Goal: Information Seeking & Learning: Learn about a topic

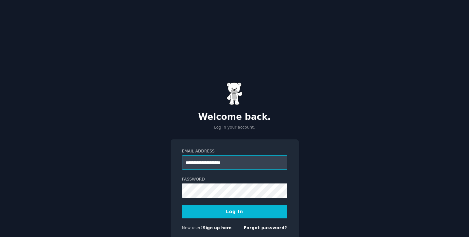
click at [219, 155] on input "**********" at bounding box center [234, 162] width 105 height 14
type input "**********"
click at [235, 205] on button "Log In" at bounding box center [234, 212] width 105 height 14
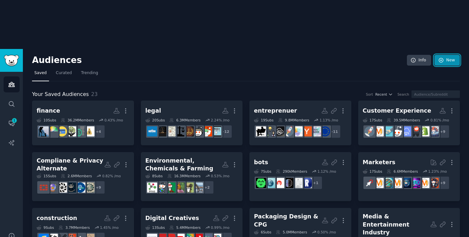
click at [444, 55] on link "New" at bounding box center [446, 60] width 25 height 11
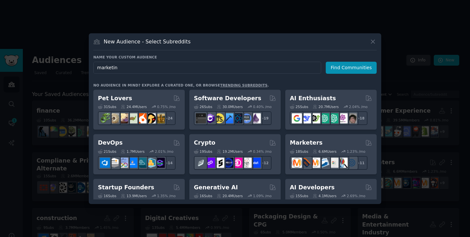
type input "marketing"
click button "Find Communities" at bounding box center [351, 68] width 51 height 12
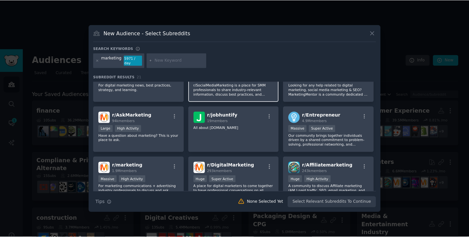
scroll to position [42, 0]
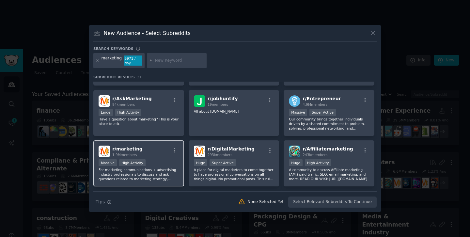
click at [155, 160] on div "Massive High Activity" at bounding box center [139, 163] width 80 height 8
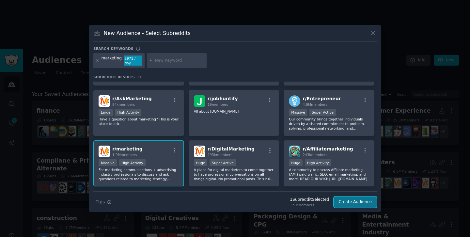
click at [357, 199] on button "Create Audience" at bounding box center [355, 202] width 43 height 11
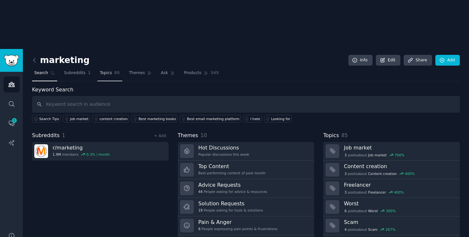
click at [108, 70] on span "Topics" at bounding box center [106, 73] width 12 height 6
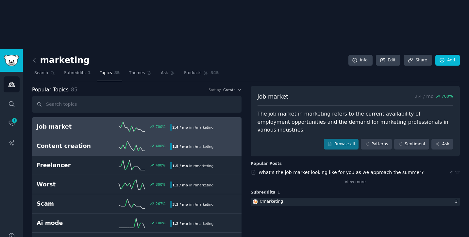
click at [96, 141] on div "Content creation 400 % 1.5 / mo in r/ marketing 400% increase in mentions recen…" at bounding box center [137, 146] width 200 height 10
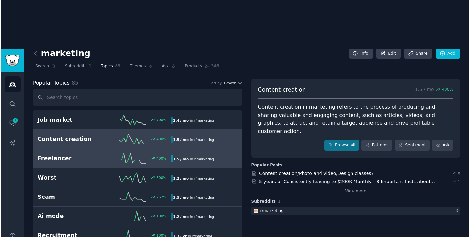
scroll to position [9, 0]
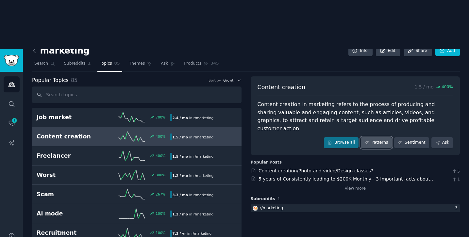
click at [373, 137] on link "Patterns" at bounding box center [376, 142] width 31 height 11
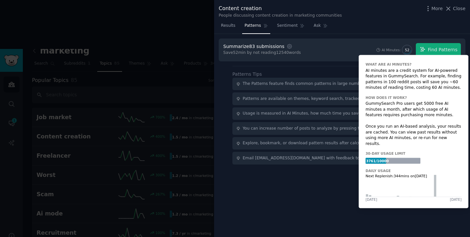
click at [413, 50] on div "52" at bounding box center [407, 50] width 10 height 10
click at [409, 51] on span "52" at bounding box center [407, 50] width 4 height 5
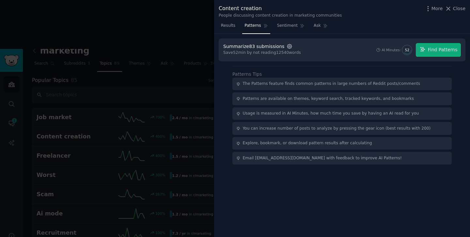
click at [288, 46] on icon "button" at bounding box center [290, 46] width 6 height 6
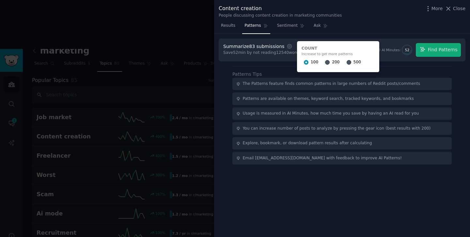
click at [332, 62] on span "200" at bounding box center [336, 62] width 8 height 6
click at [330, 62] on input "200" at bounding box center [327, 62] width 5 height 5
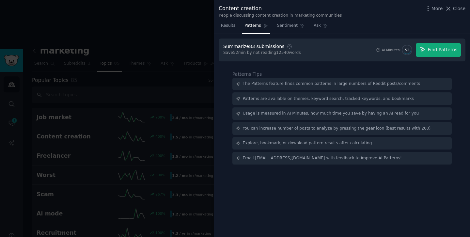
click at [286, 45] on div "Settings" at bounding box center [289, 46] width 7 height 6
click at [287, 46] on icon "button" at bounding box center [290, 46] width 6 height 6
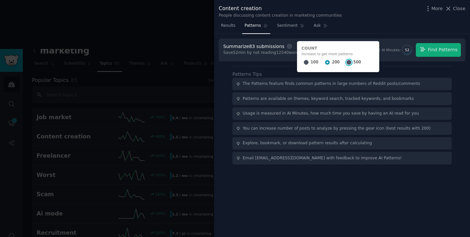
click at [347, 64] on input "500" at bounding box center [349, 62] width 5 height 5
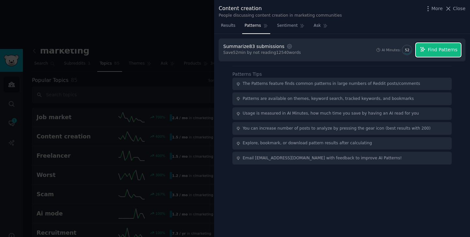
click at [437, 51] on span "Find Patterns" at bounding box center [443, 49] width 30 height 7
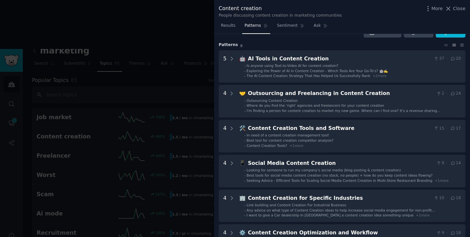
scroll to position [14, 0]
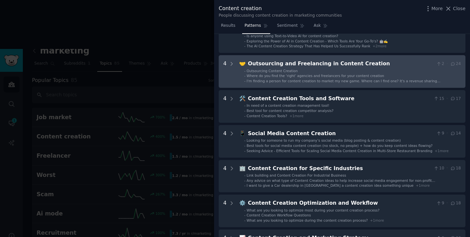
click at [391, 72] on li "- Outsourcing Content Creation" at bounding box center [352, 71] width 217 height 5
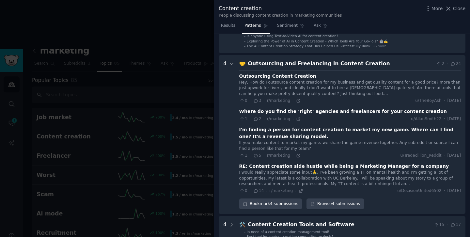
scroll to position [65, 0]
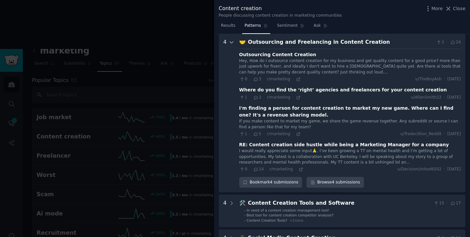
click at [232, 42] on icon at bounding box center [232, 43] width 6 height 6
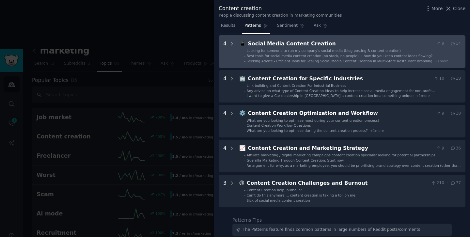
scroll to position [134, 0]
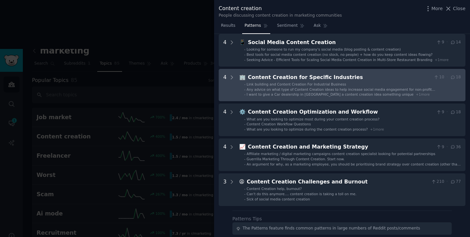
click at [290, 92] on ul "- Link building and Content Creation For Industrial Business - Any advice on wh…" at bounding box center [350, 89] width 221 height 15
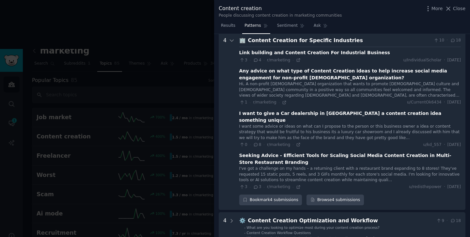
scroll to position [170, 0]
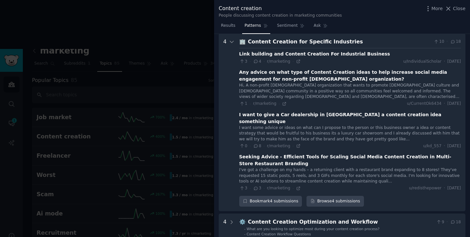
click at [417, 157] on div "Seeking Advice - Efficient Tools for Scaling Social Media Content Creation in M…" at bounding box center [350, 161] width 222 height 14
click at [297, 186] on icon at bounding box center [298, 188] width 5 height 5
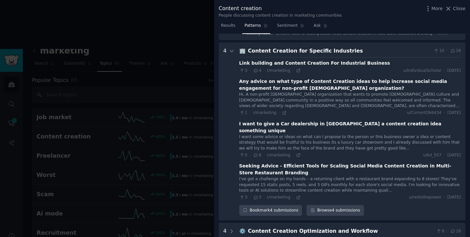
scroll to position [147, 0]
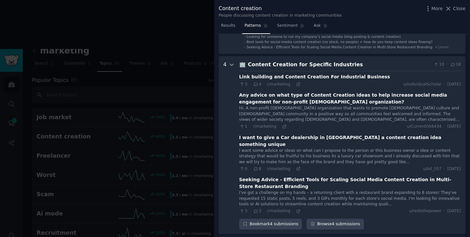
click at [232, 63] on icon at bounding box center [232, 65] width 6 height 6
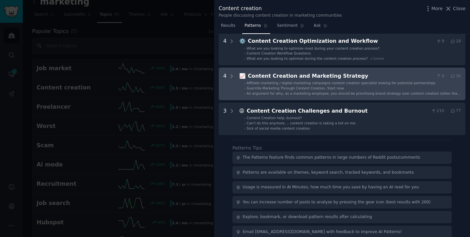
scroll to position [210, 0]
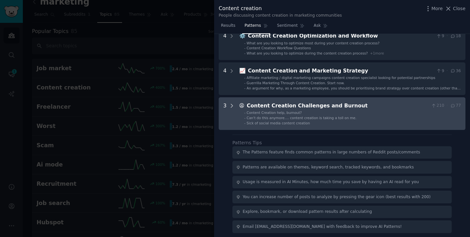
click at [231, 106] on icon at bounding box center [232, 106] width 6 height 6
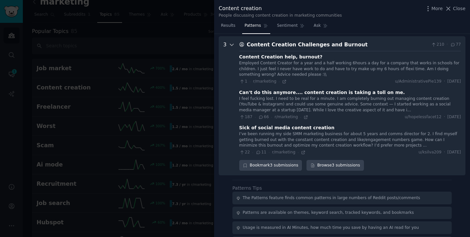
scroll to position [274, 0]
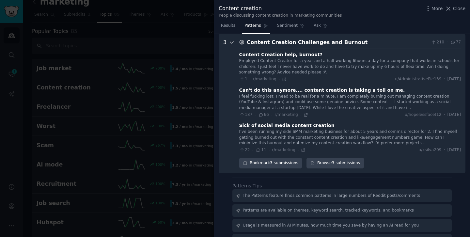
click at [231, 43] on icon at bounding box center [231, 43] width 3 height 2
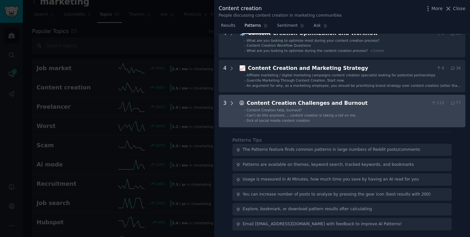
scroll to position [213, 0]
click at [266, 109] on span "Content Creation help, burnout?" at bounding box center [274, 110] width 55 height 4
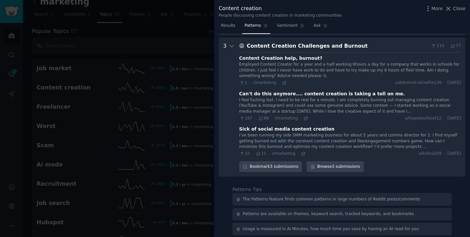
scroll to position [268, 0]
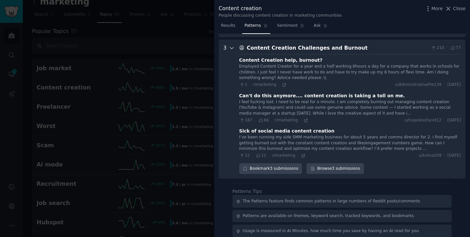
click at [232, 47] on icon at bounding box center [232, 48] width 6 height 6
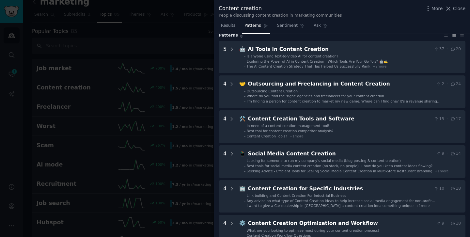
scroll to position [0, 0]
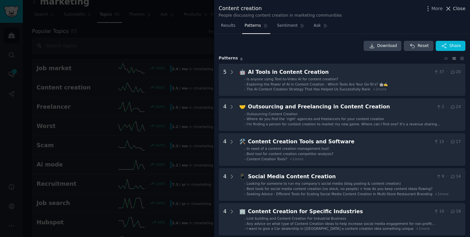
click at [454, 7] on span "Close" at bounding box center [459, 8] width 12 height 7
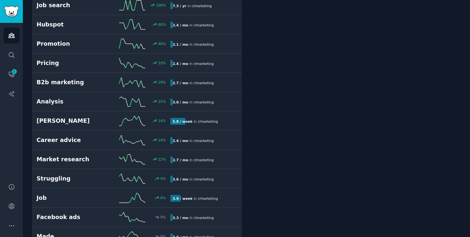
scroll to position [208, 0]
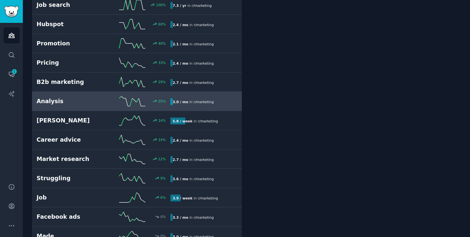
click at [218, 104] on div "3.0 / mo in r/ marketing" at bounding box center [201, 101] width 62 height 7
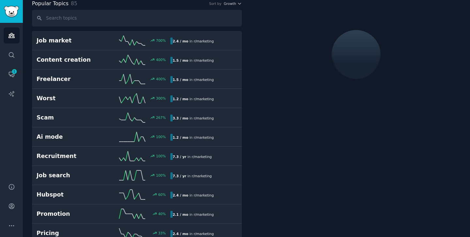
scroll to position [37, 0]
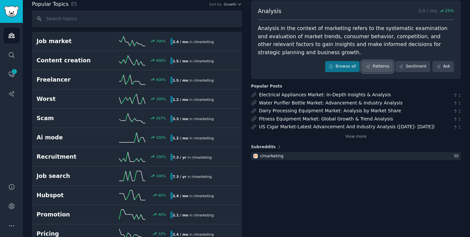
click at [373, 68] on link "Patterns" at bounding box center [377, 66] width 31 height 11
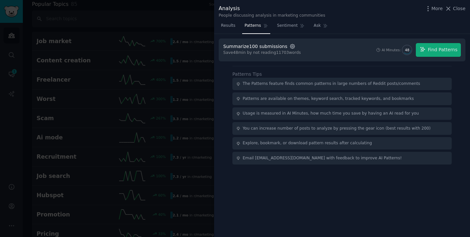
click at [290, 44] on icon "button" at bounding box center [293, 46] width 6 height 6
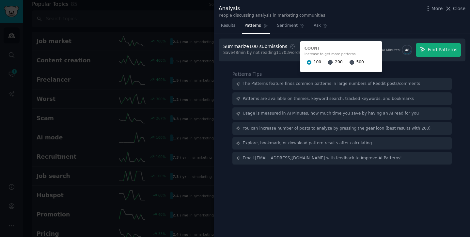
click at [328, 60] on div "200" at bounding box center [335, 62] width 14 height 10
click at [328, 61] on input "200" at bounding box center [330, 62] width 5 height 5
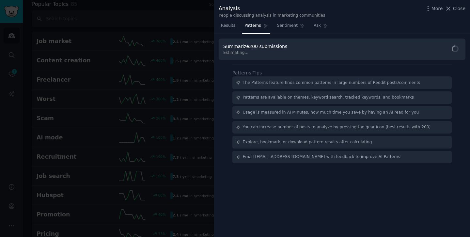
click at [377, 48] on div "Summarize 200 submissions Estimating..." at bounding box center [342, 50] width 247 height 22
click at [438, 51] on span "Find Patterns" at bounding box center [443, 49] width 30 height 7
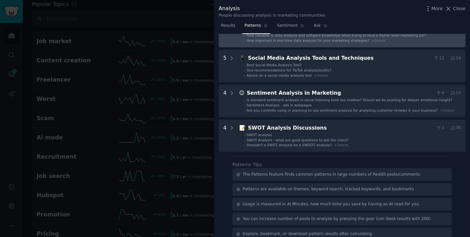
scroll to position [82, 0]
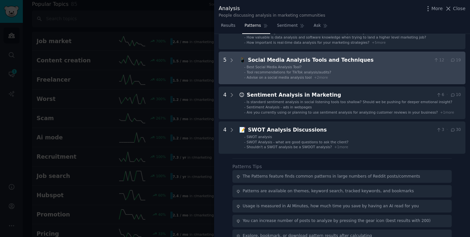
click at [405, 73] on li "- Tool recommendations for TikTok analysis/audits?" at bounding box center [352, 72] width 217 height 5
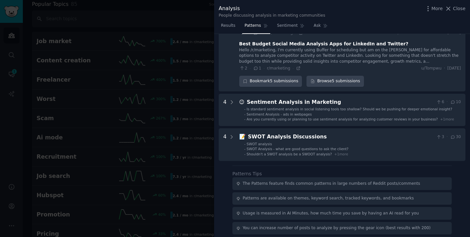
scroll to position [211, 0]
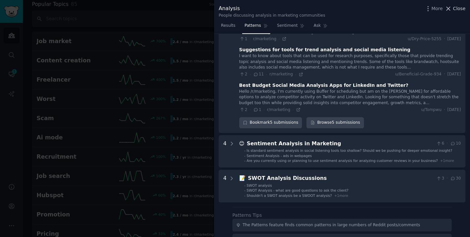
click at [463, 9] on span "Close" at bounding box center [459, 8] width 12 height 7
